Goal: Check status

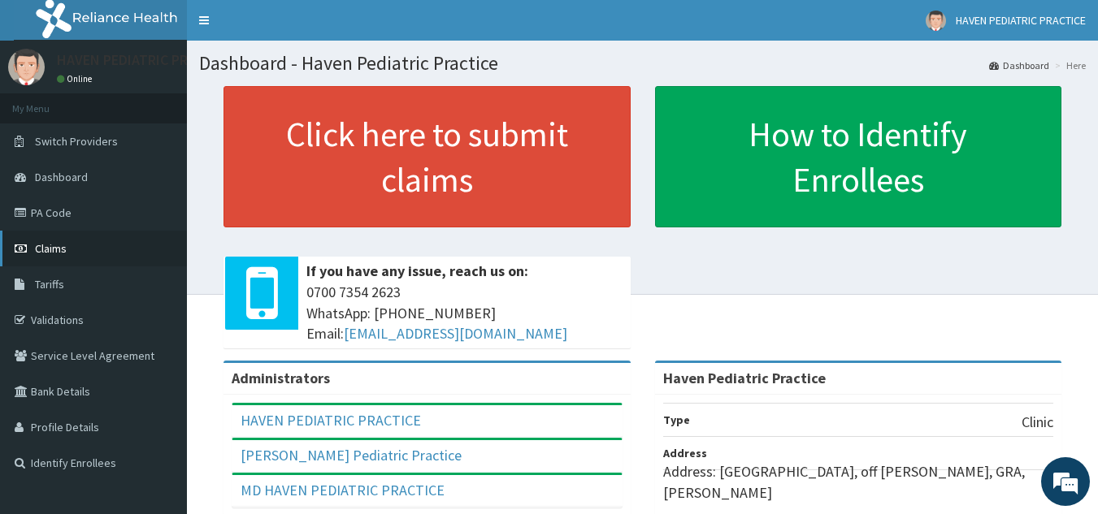
click at [51, 251] on span "Claims" at bounding box center [51, 248] width 32 height 15
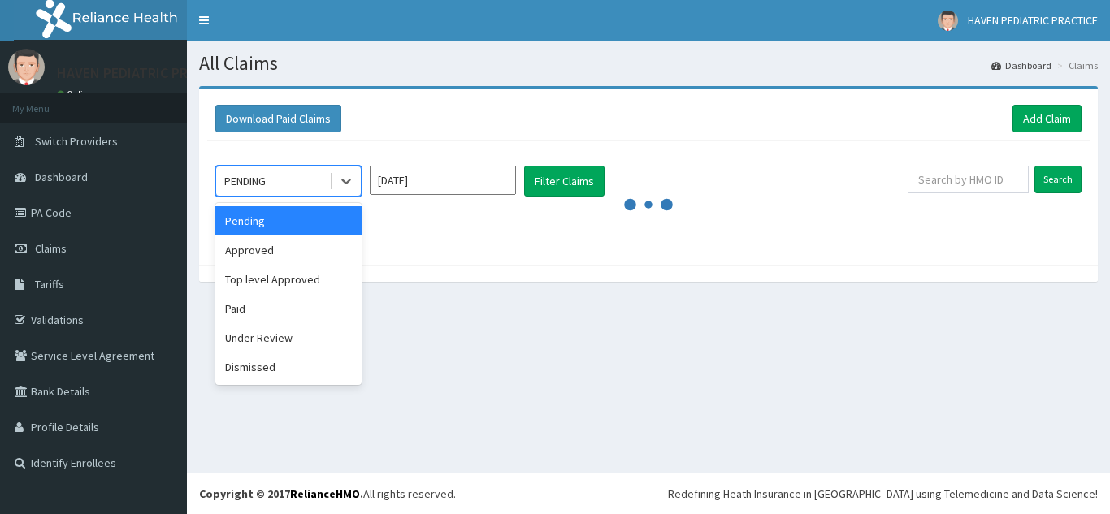
click at [341, 183] on icon at bounding box center [346, 181] width 16 height 16
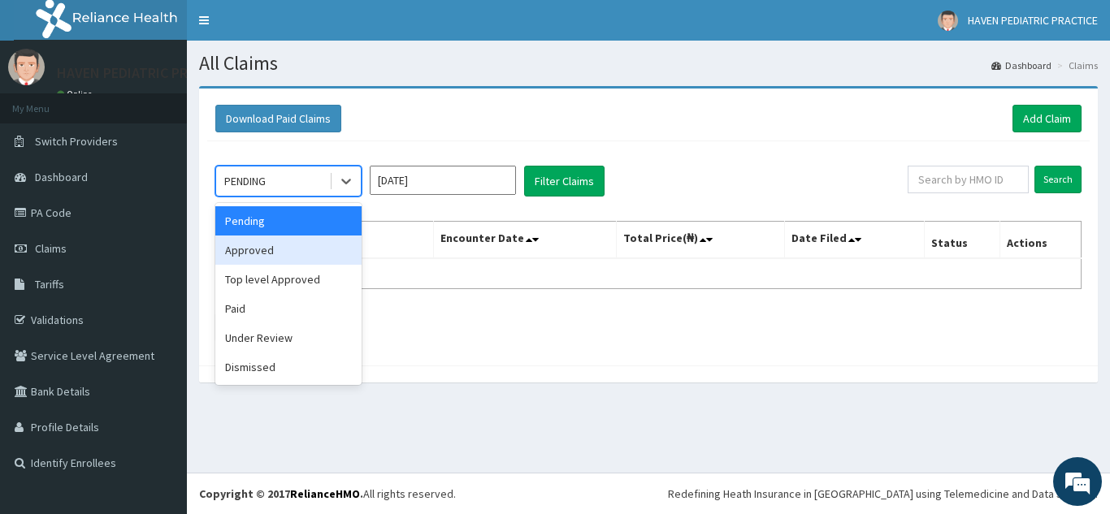
click at [277, 251] on div "Approved" at bounding box center [288, 250] width 146 height 29
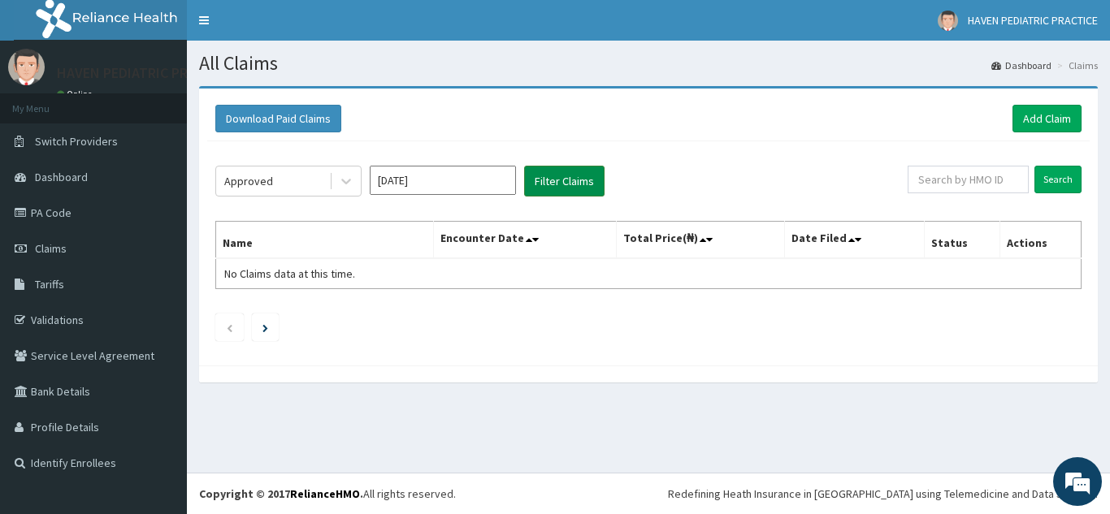
click at [555, 175] on button "Filter Claims" at bounding box center [564, 181] width 80 height 31
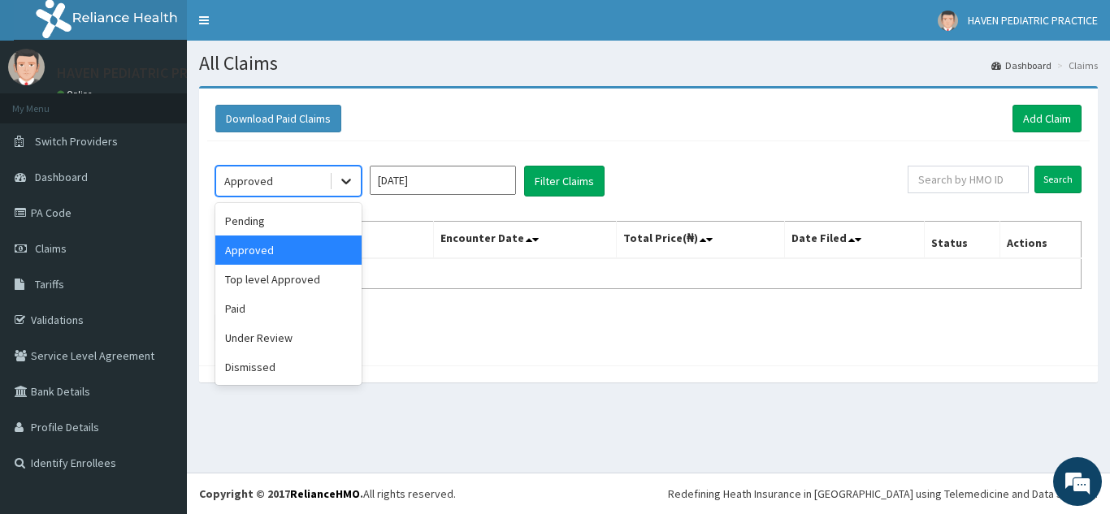
click at [341, 179] on icon at bounding box center [346, 181] width 16 height 16
click at [256, 220] on div "Pending" at bounding box center [288, 220] width 146 height 29
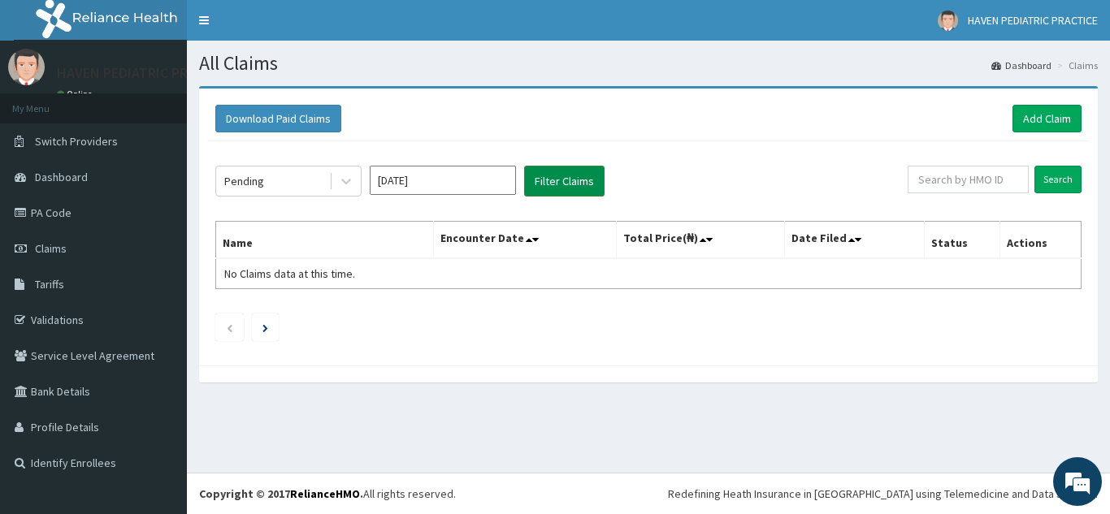
click at [549, 178] on button "Filter Claims" at bounding box center [564, 181] width 80 height 31
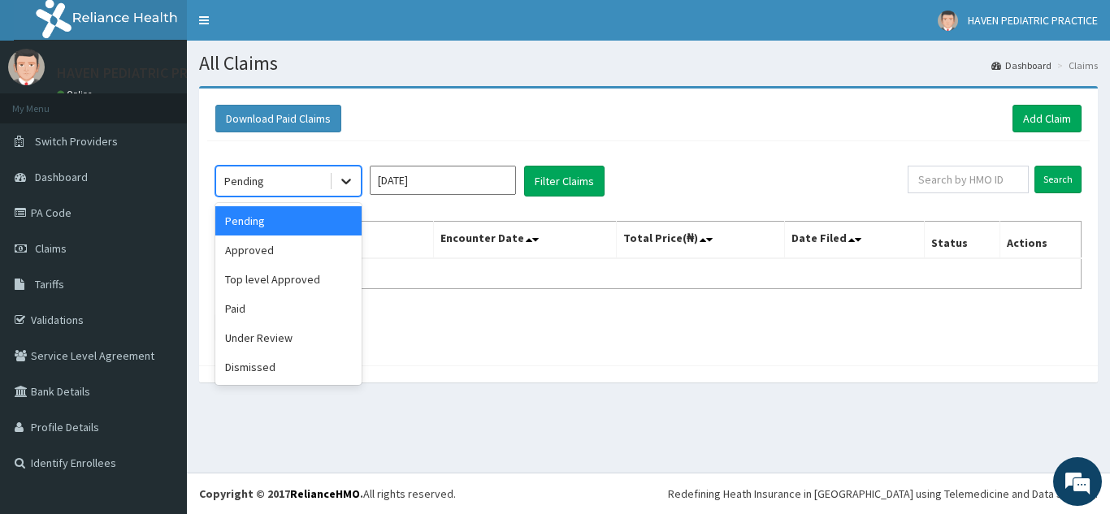
click at [349, 185] on icon at bounding box center [346, 181] width 16 height 16
click at [286, 307] on div "Paid" at bounding box center [288, 308] width 146 height 29
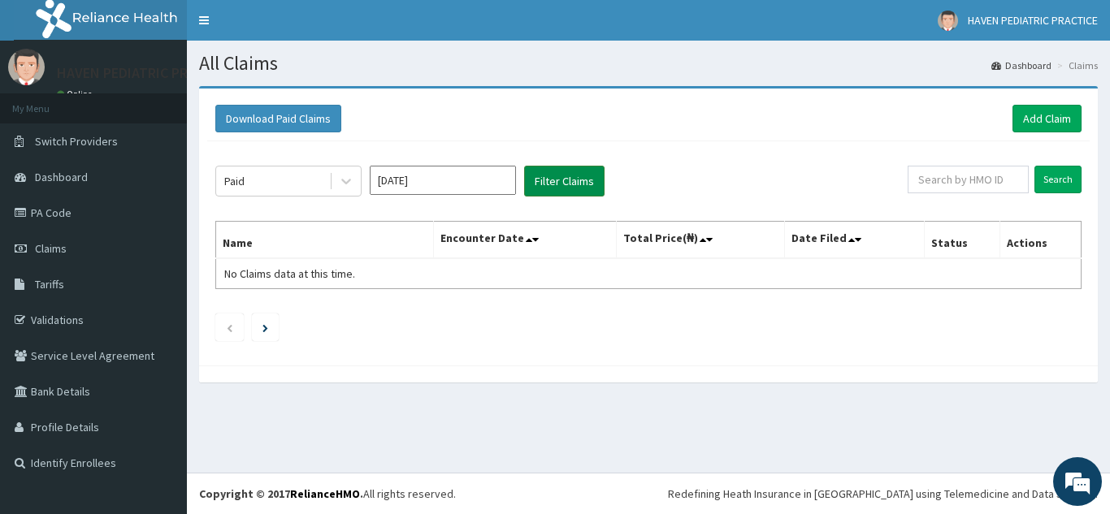
click at [553, 184] on button "Filter Claims" at bounding box center [564, 181] width 80 height 31
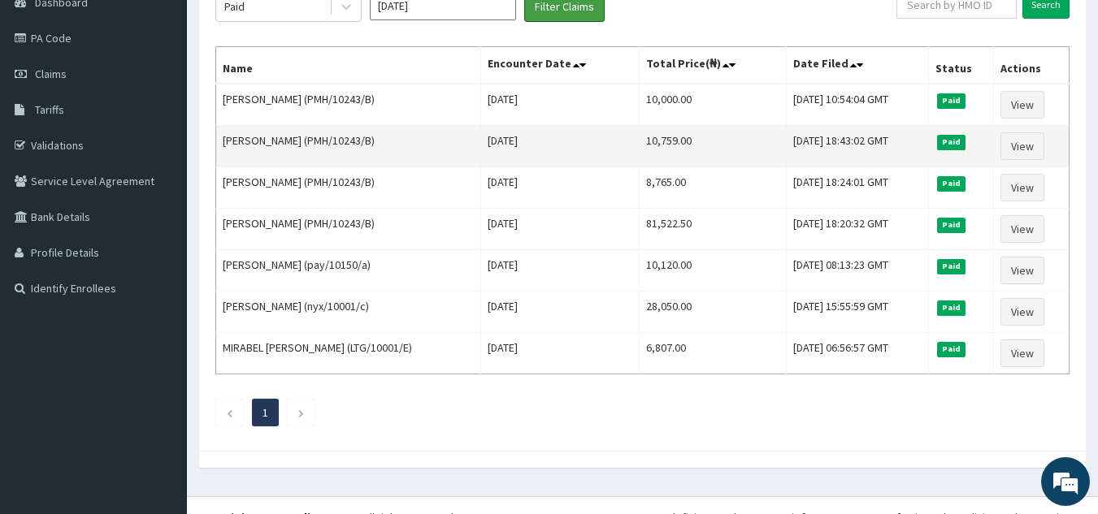
scroll to position [198, 0]
